Goal: Transaction & Acquisition: Download file/media

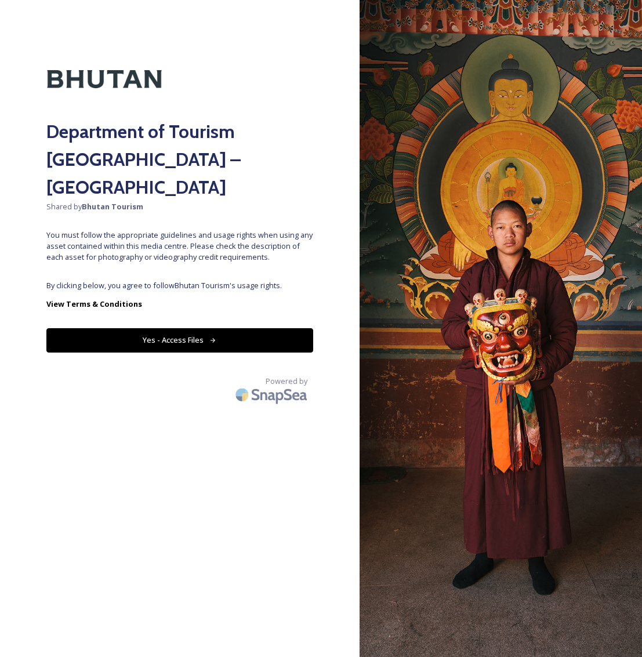
click at [172, 328] on button "Yes - Access Files" at bounding box center [179, 340] width 267 height 24
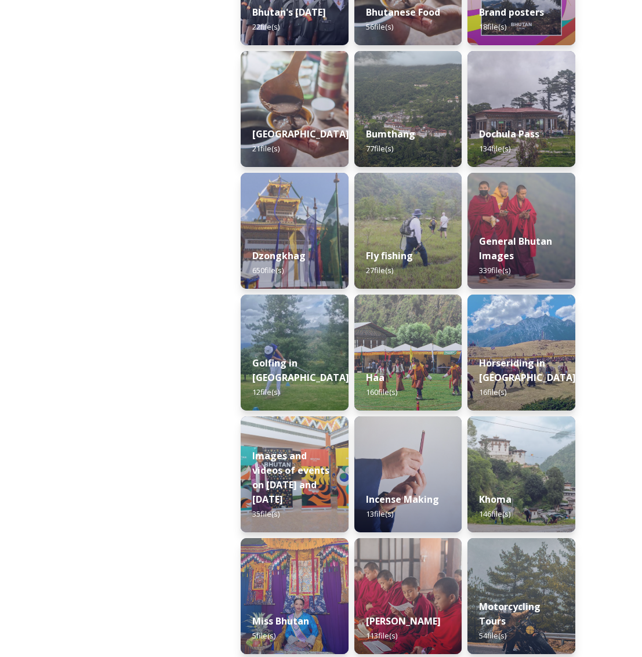
scroll to position [415, 0]
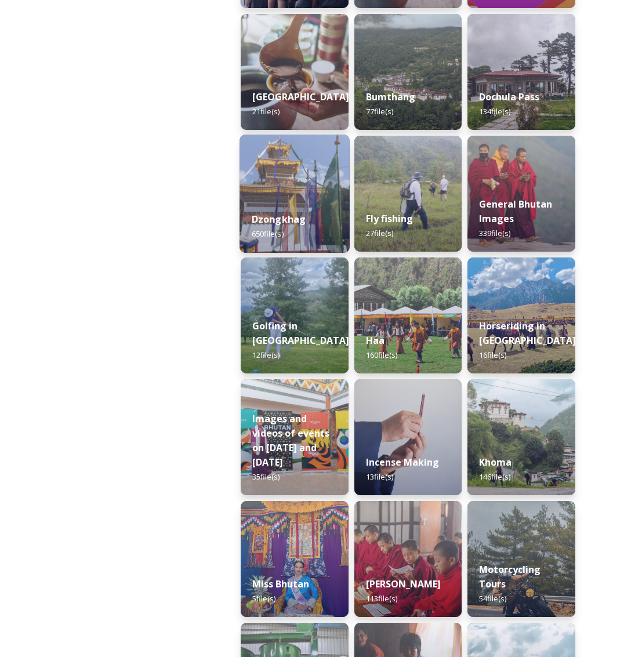
click at [278, 225] on strong "Dzongkhag" at bounding box center [279, 219] width 55 height 13
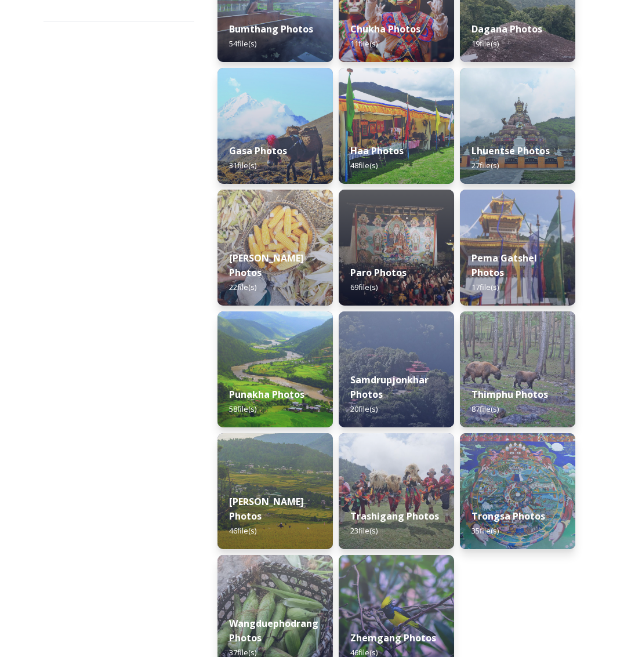
scroll to position [307, 0]
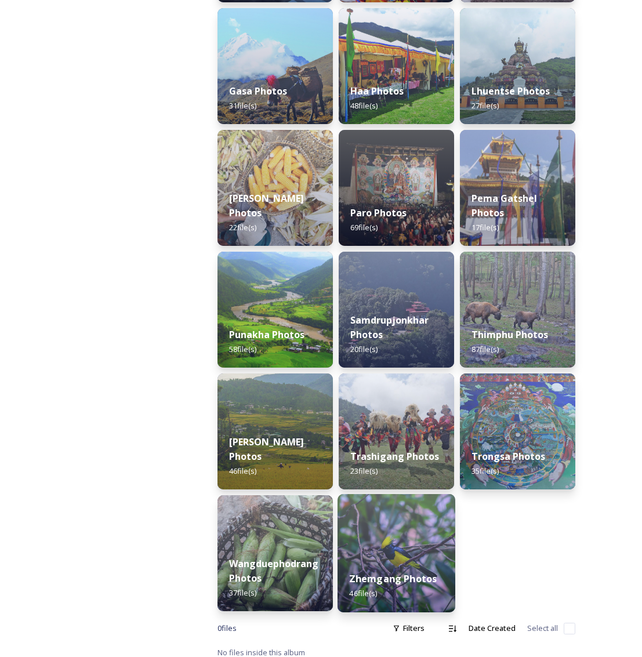
click at [418, 548] on img at bounding box center [397, 553] width 118 height 118
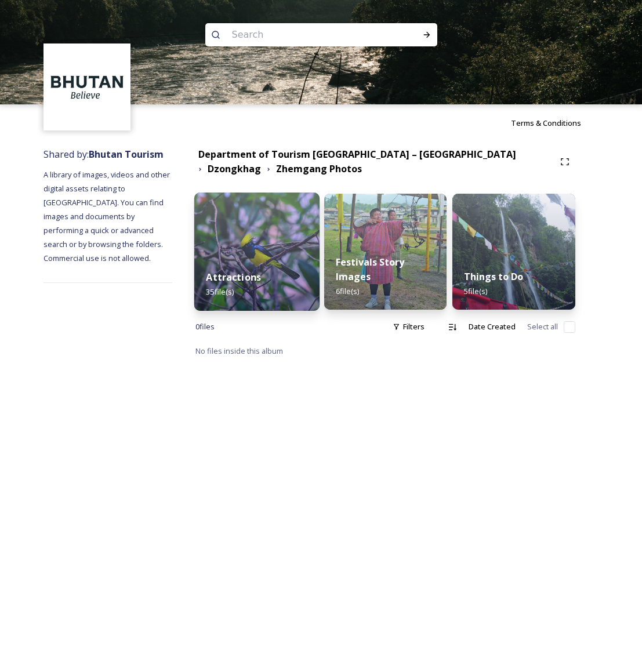
click at [272, 288] on div "Attractions 35 file(s)" at bounding box center [256, 284] width 125 height 53
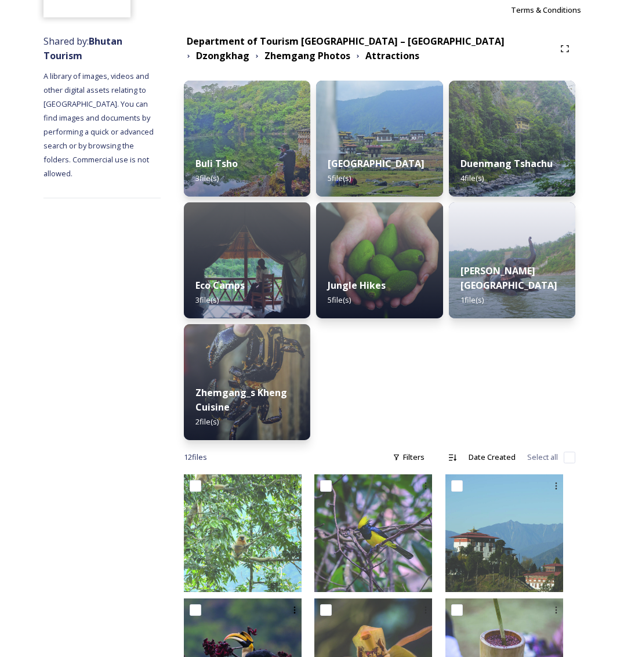
scroll to position [106, 0]
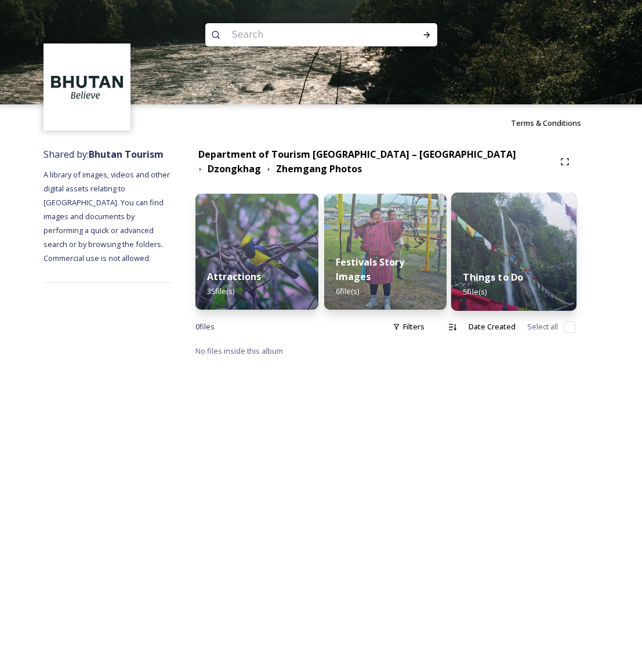
click at [501, 295] on div "Things to Do 5 file(s)" at bounding box center [513, 284] width 125 height 53
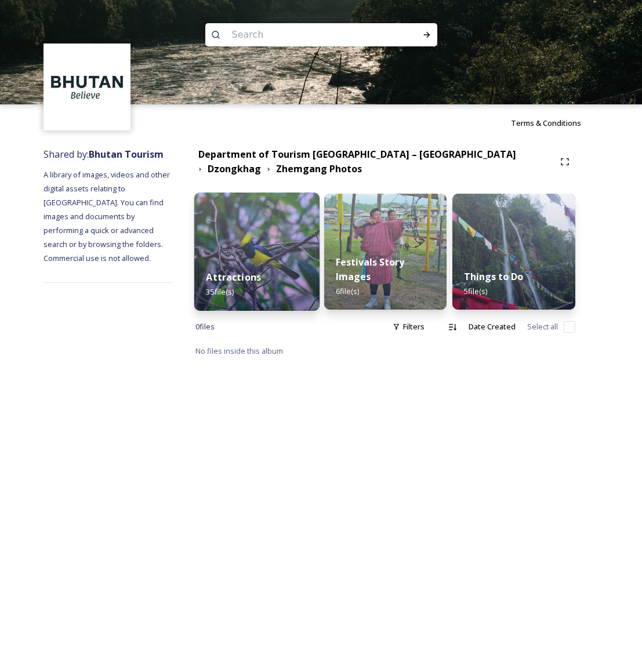
click at [240, 276] on strong "Attractions" at bounding box center [233, 277] width 55 height 13
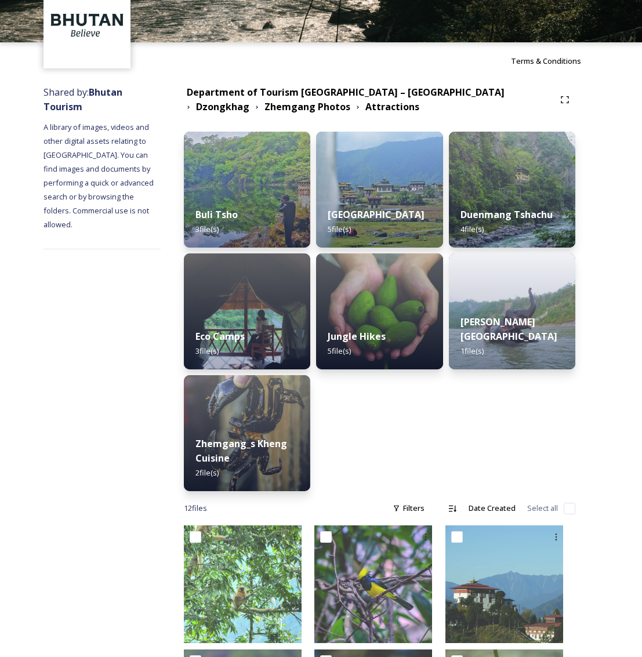
scroll to position [120, 0]
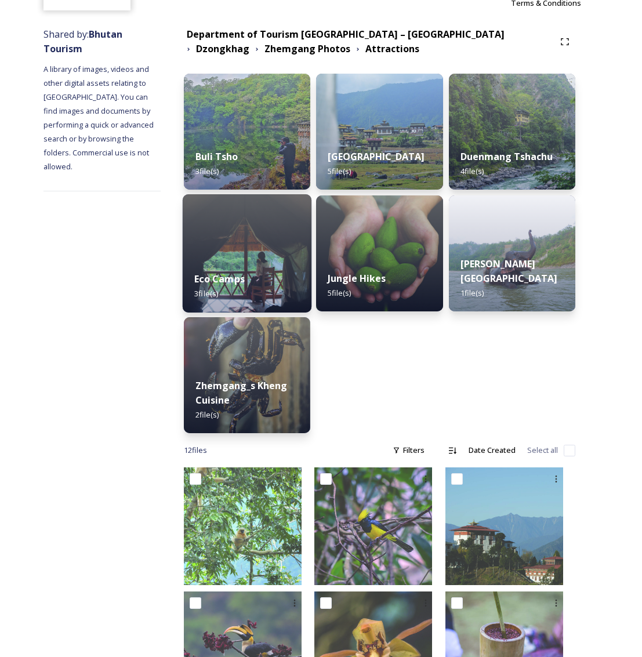
click at [245, 281] on strong "Eco Camps" at bounding box center [219, 279] width 50 height 13
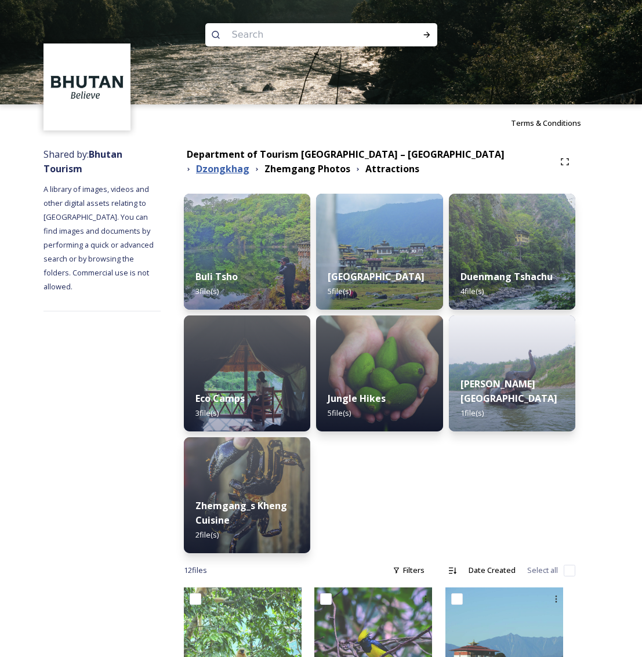
click at [249, 162] on strong "Dzongkhag" at bounding box center [222, 168] width 53 height 13
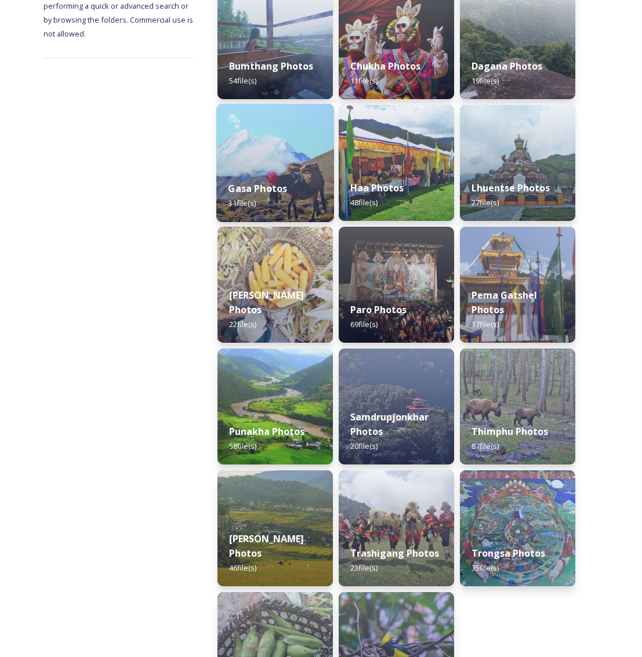
scroll to position [307, 0]
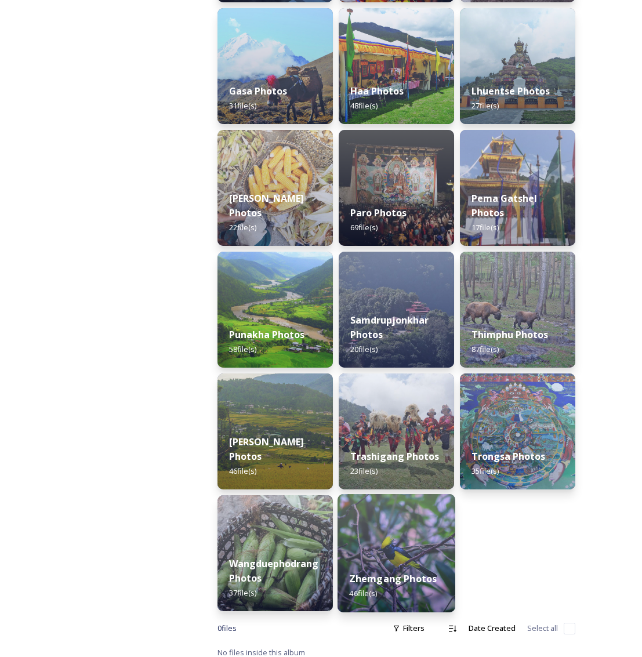
click at [409, 549] on img at bounding box center [397, 553] width 118 height 118
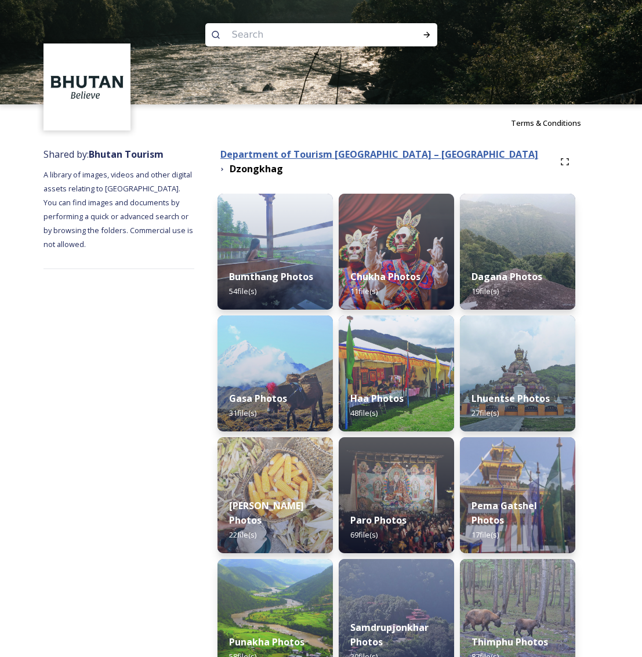
click at [341, 157] on strong "Department of Tourism [GEOGRAPHIC_DATA] – [GEOGRAPHIC_DATA]" at bounding box center [379, 154] width 318 height 13
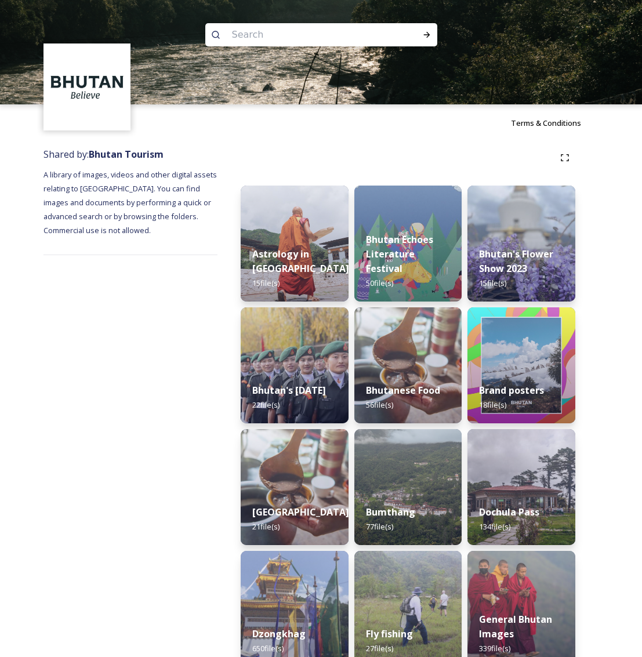
click at [284, 39] on input at bounding box center [305, 35] width 159 height 26
type input "panbang"
drag, startPoint x: 425, startPoint y: 37, endPoint x: 418, endPoint y: 66, distance: 29.7
click at [425, 38] on icon at bounding box center [426, 34] width 9 height 9
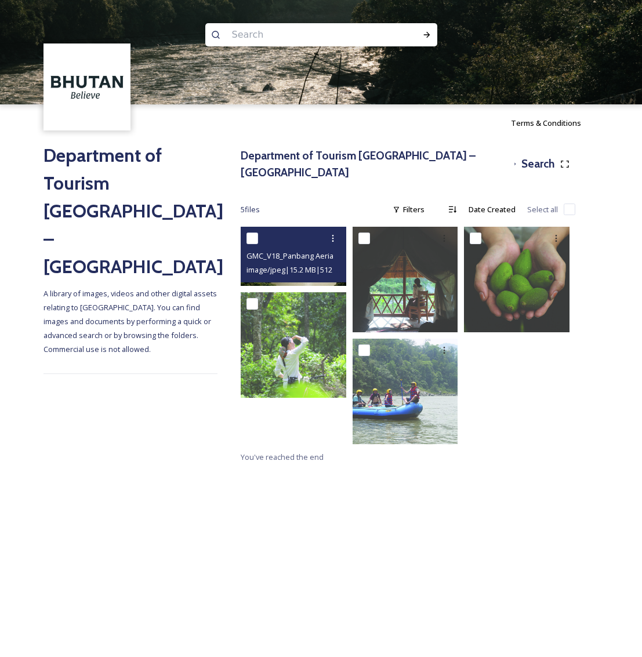
click at [304, 264] on span "image/jpeg | 15.2 MB | 5120 x 2880" at bounding box center [302, 269] width 110 height 11
click at [288, 250] on span "GMC_V18_Panbang Aerial.jpg" at bounding box center [297, 255] width 101 height 11
click at [296, 249] on div "GMC_V18_Panbang Aerial.jpg" at bounding box center [295, 256] width 97 height 14
click at [332, 234] on icon at bounding box center [332, 238] width 9 height 9
click at [311, 281] on span "Download" at bounding box center [319, 286] width 35 height 11
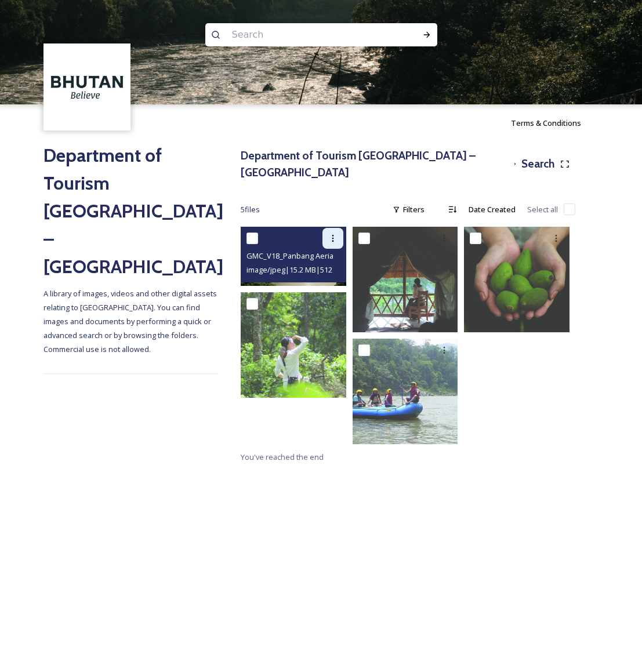
click at [332, 234] on icon at bounding box center [332, 238] width 9 height 9
click at [273, 249] on div "GMC_V18_Panbang Aerial.jpg" at bounding box center [295, 256] width 97 height 14
click at [283, 264] on span "image/jpeg | 15.2 MB | 5120 x 2880" at bounding box center [302, 269] width 110 height 11
click at [331, 234] on icon at bounding box center [332, 238] width 9 height 9
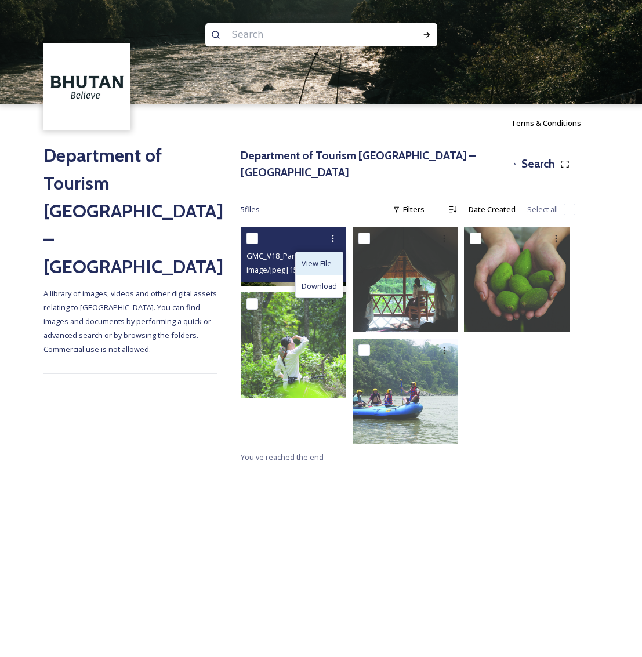
click at [316, 258] on span "View File" at bounding box center [317, 263] width 30 height 11
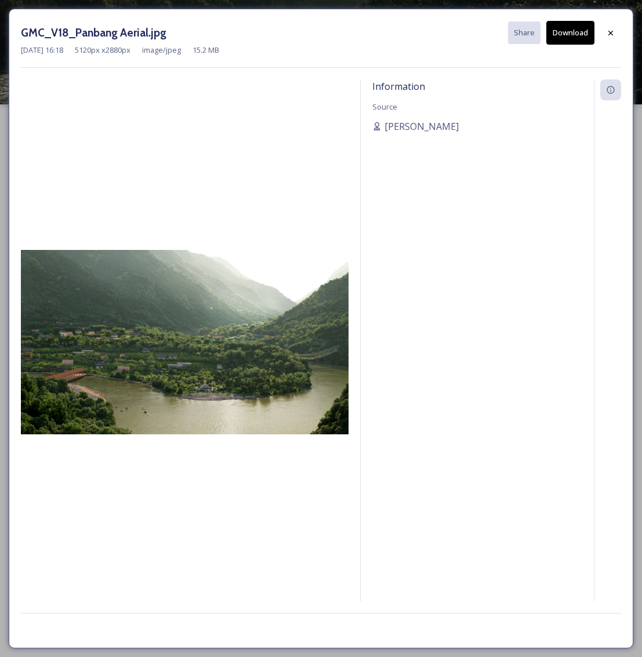
click at [113, 353] on img at bounding box center [185, 342] width 328 height 184
click at [609, 35] on icon at bounding box center [610, 32] width 9 height 9
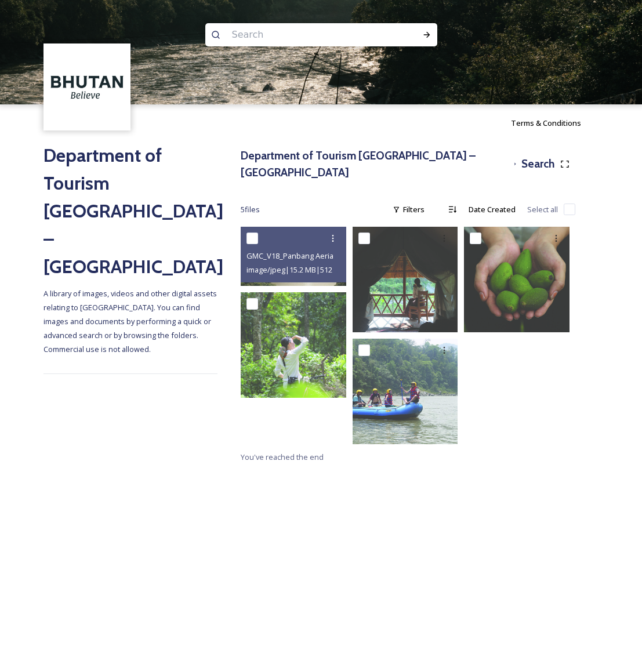
click at [260, 34] on input at bounding box center [305, 35] width 159 height 26
type input "sarpang"
click at [429, 37] on icon at bounding box center [426, 34] width 9 height 9
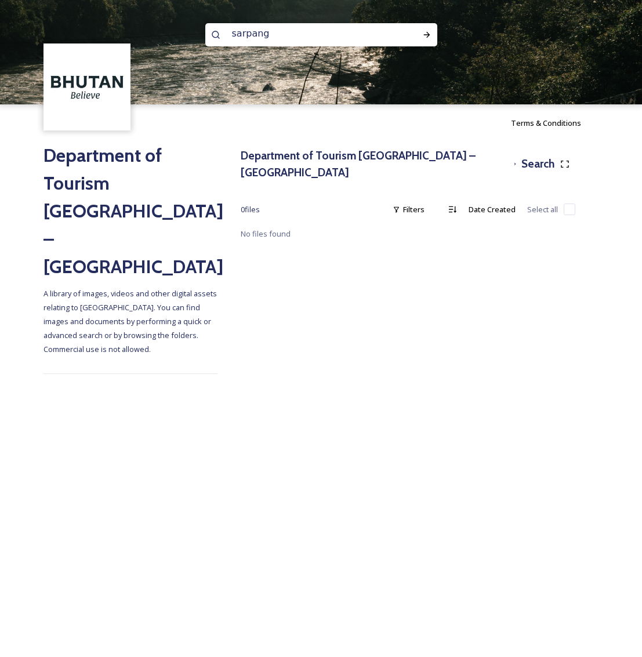
drag, startPoint x: 273, startPoint y: 31, endPoint x: 142, endPoint y: 31, distance: 131.1
click at [142, 31] on div "sarpang" at bounding box center [321, 52] width 642 height 104
type input "zhemgang"
click at [430, 36] on icon at bounding box center [426, 34] width 9 height 9
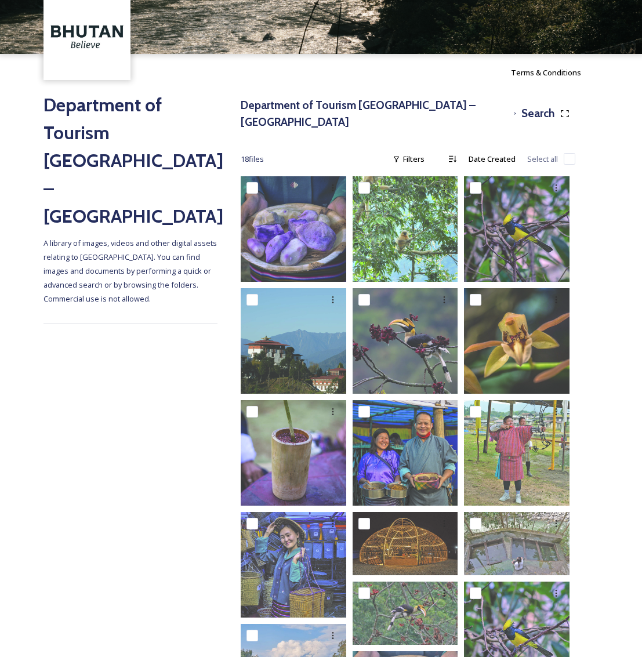
scroll to position [47, 0]
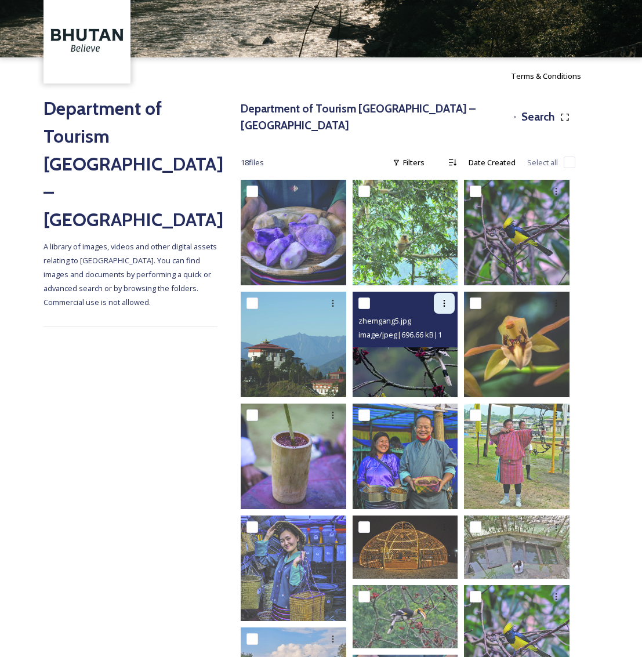
click at [444, 300] on icon at bounding box center [445, 303] width 2 height 7
click at [436, 346] on span "Download" at bounding box center [430, 351] width 35 height 11
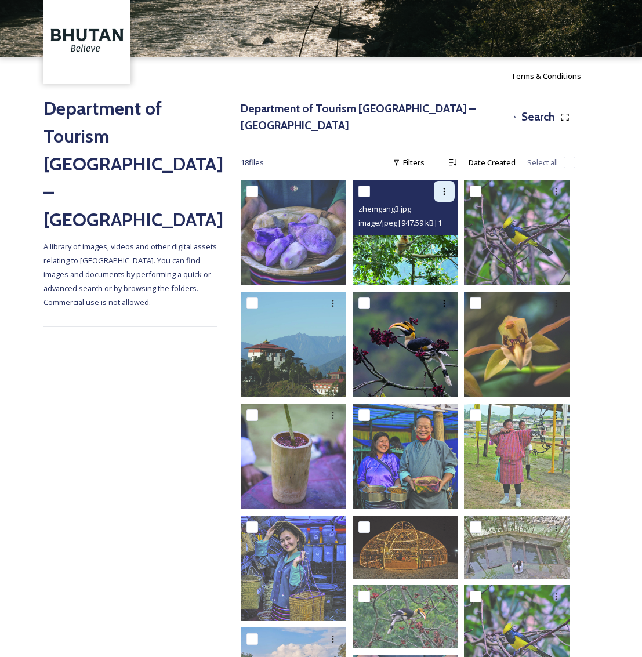
click at [443, 187] on icon at bounding box center [444, 191] width 9 height 9
click at [437, 234] on span "Download" at bounding box center [430, 239] width 35 height 11
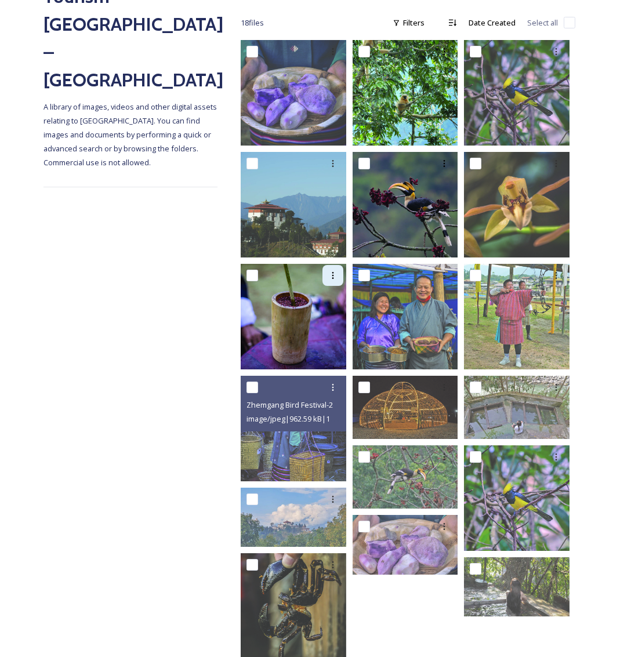
scroll to position [201, 0]
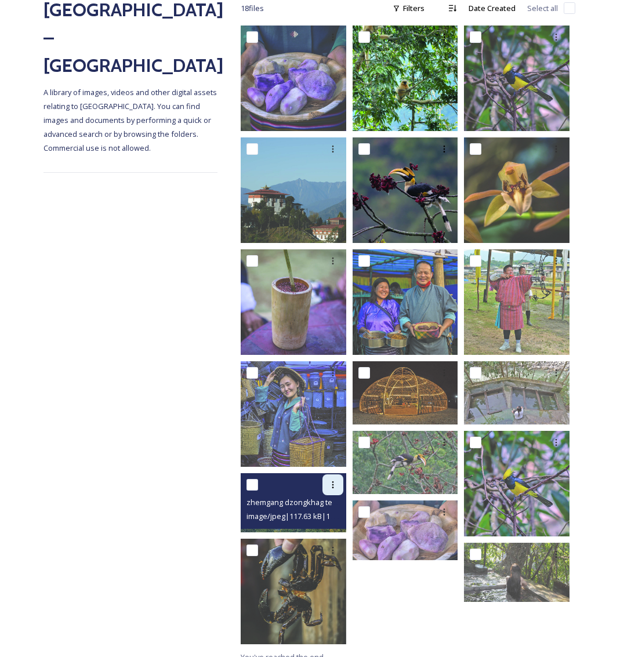
click at [333, 482] on icon at bounding box center [333, 485] width 2 height 7
click at [323, 527] on span "Download" at bounding box center [319, 532] width 35 height 11
click at [310, 497] on span "zhemgang dzongkhag teaser.jpg" at bounding box center [304, 502] width 114 height 11
click at [292, 497] on span "zhemgang dzongkhag teaser.jpg" at bounding box center [304, 502] width 114 height 11
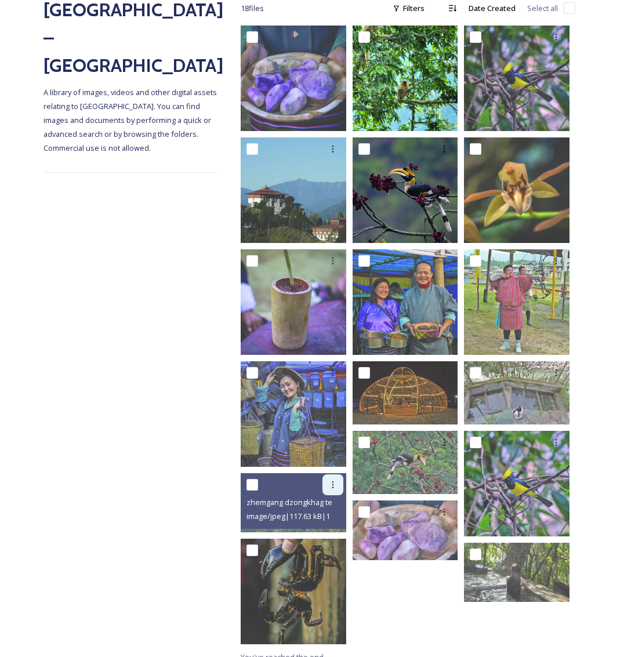
click at [332, 477] on div at bounding box center [333, 485] width 21 height 21
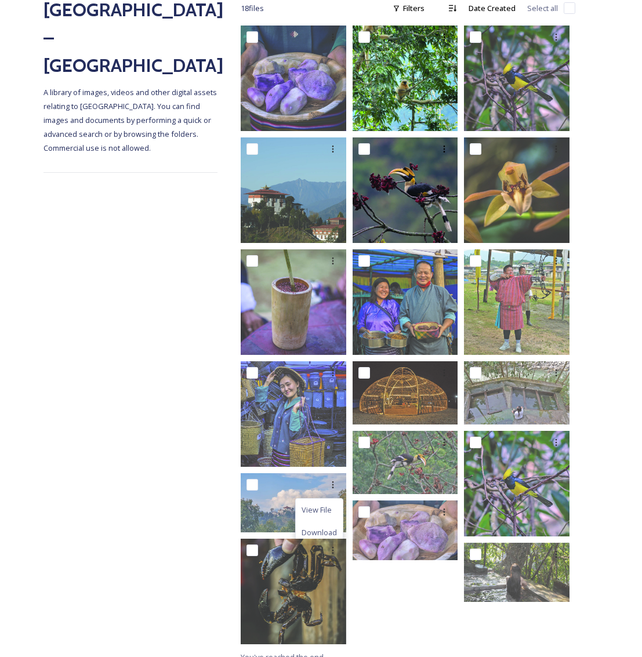
click at [63, 460] on div "Department of Tourism [GEOGRAPHIC_DATA] – Brand Centre A library of images, vid…" at bounding box center [131, 305] width 174 height 730
